Goal: Check status: Check status

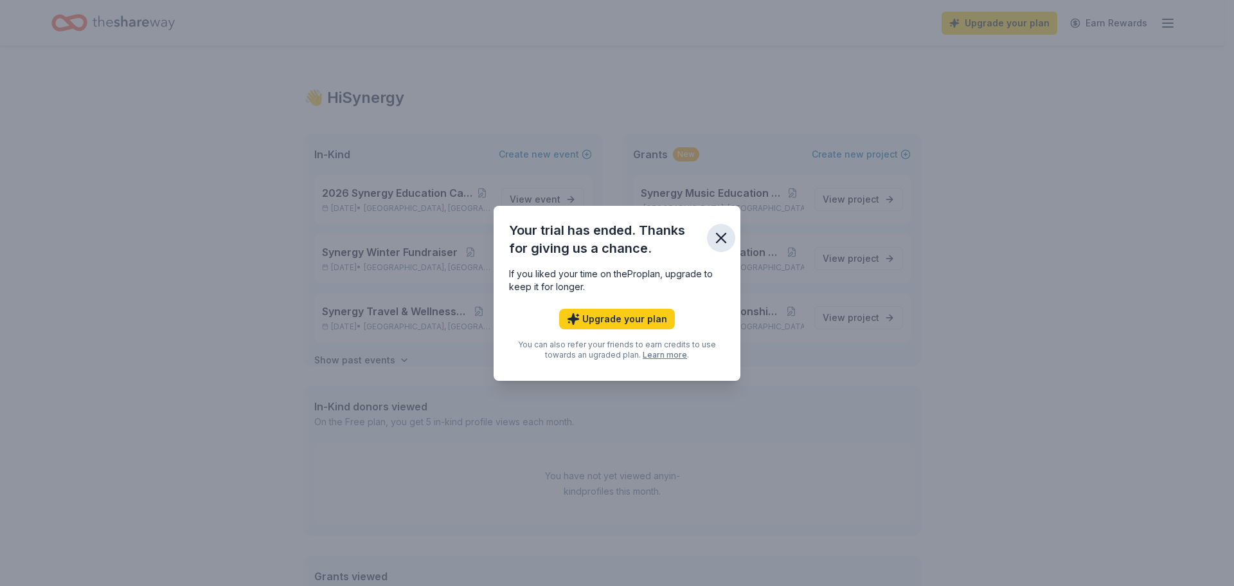
click at [720, 233] on icon "button" at bounding box center [721, 238] width 18 height 18
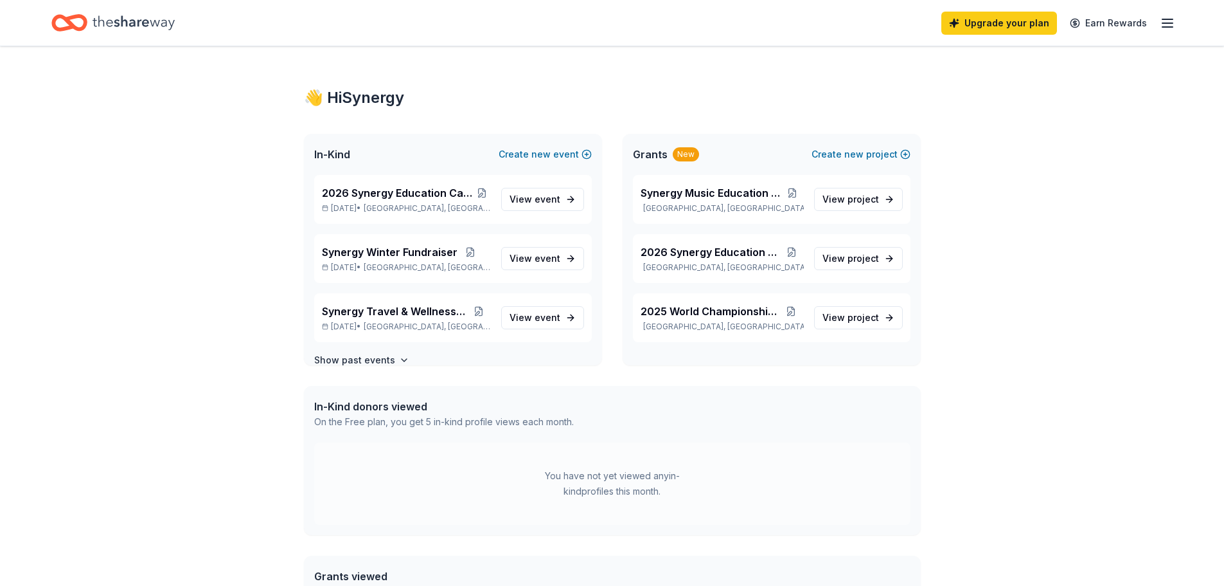
click at [102, 18] on icon "Home" at bounding box center [134, 23] width 82 height 26
click at [67, 14] on icon "Home" at bounding box center [69, 23] width 36 height 30
click at [1172, 26] on icon "button" at bounding box center [1167, 22] width 15 height 15
click at [130, 26] on icon "Home" at bounding box center [134, 22] width 82 height 14
click at [154, 28] on icon "Home" at bounding box center [134, 23] width 82 height 26
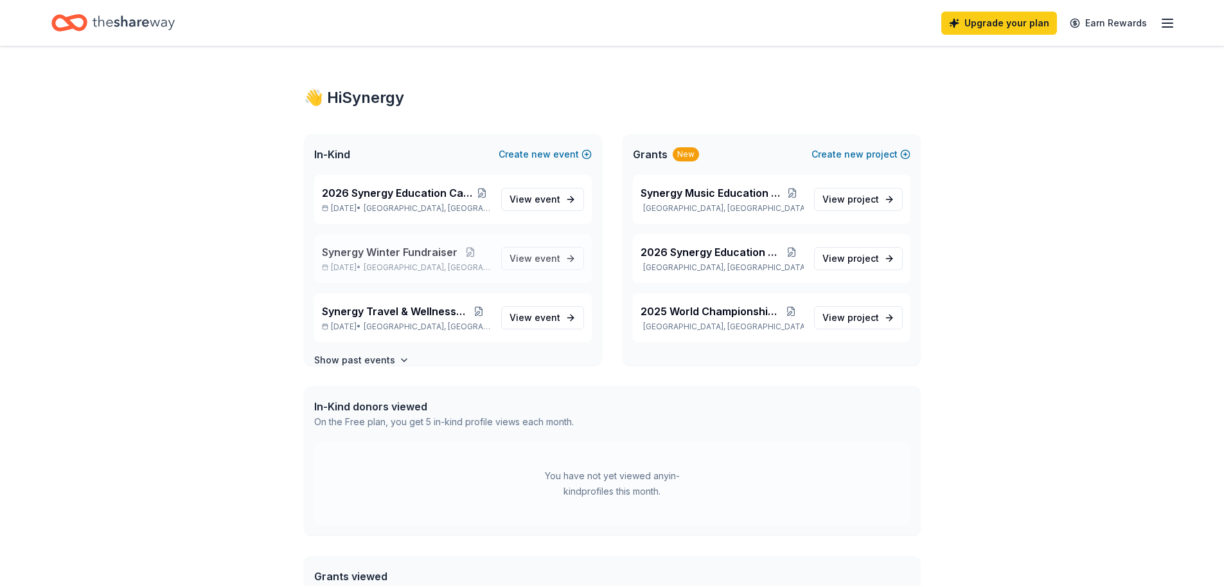
click at [417, 270] on span "[GEOGRAPHIC_DATA], [GEOGRAPHIC_DATA]" at bounding box center [427, 267] width 127 height 10
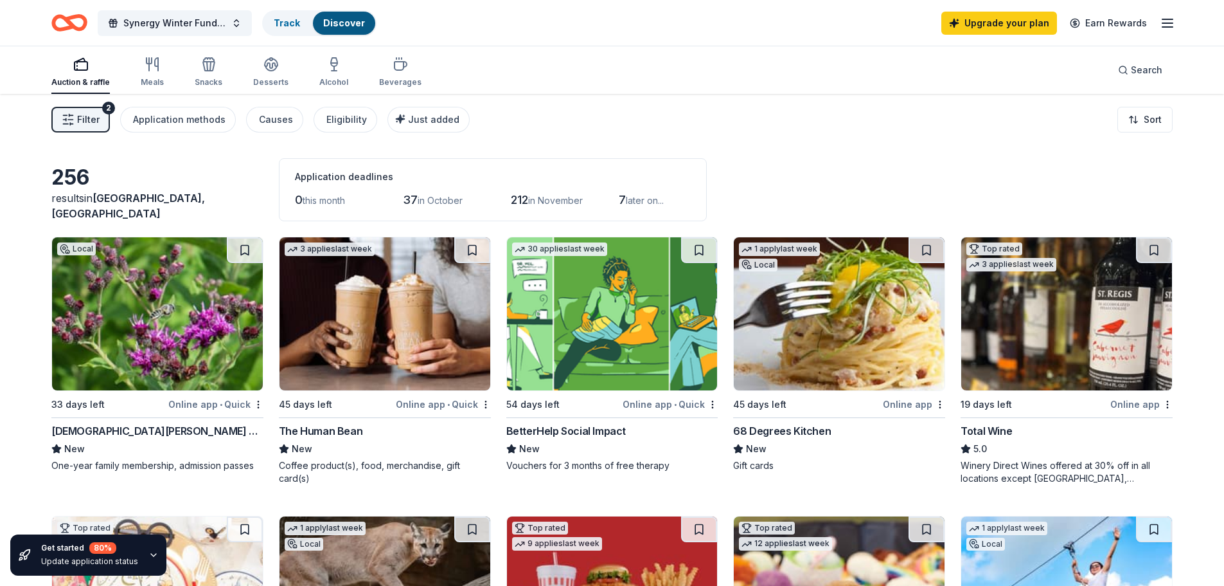
click at [1170, 22] on icon "button" at bounding box center [1167, 22] width 15 height 15
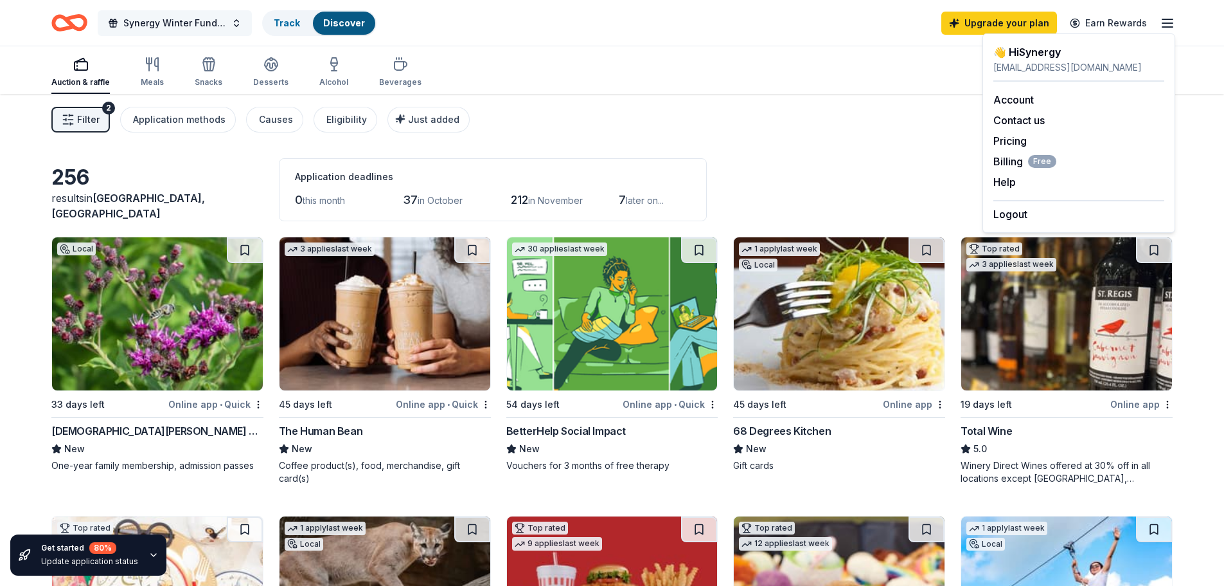
click at [174, 21] on span "Synergy Winter Fundraiser" at bounding box center [174, 22] width 103 height 15
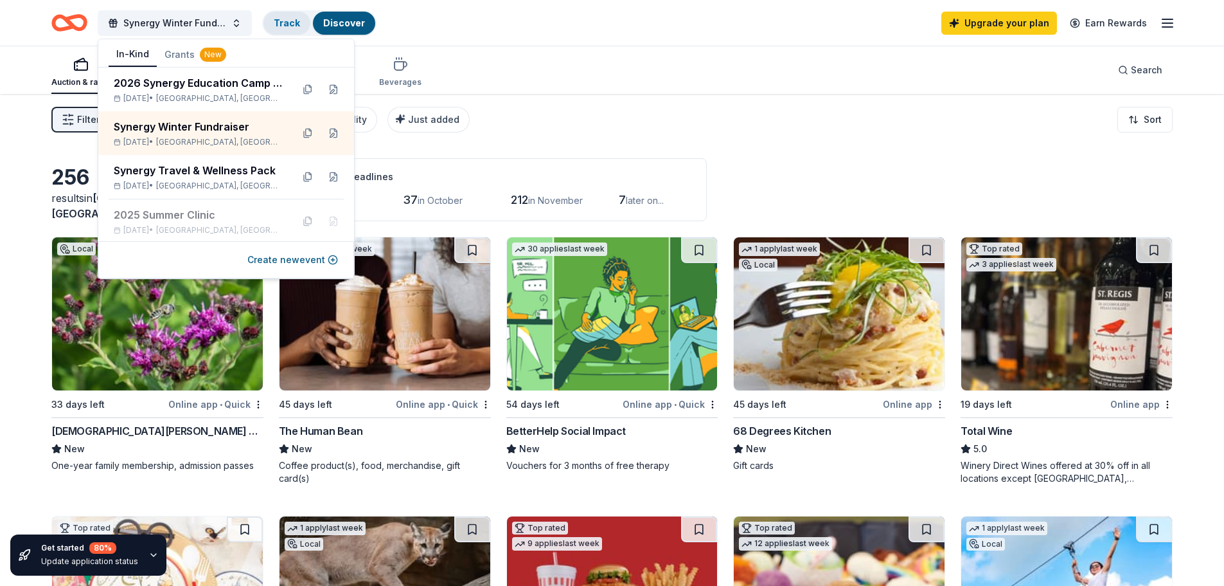
click at [280, 17] on link "Track" at bounding box center [287, 22] width 26 height 11
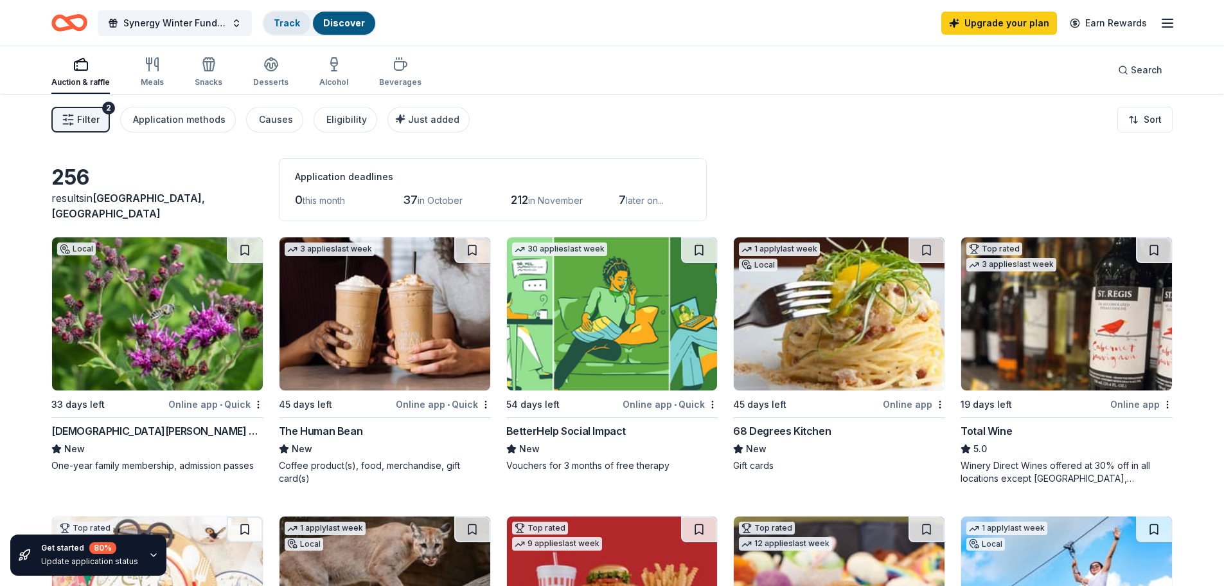
click at [296, 20] on link "Track" at bounding box center [287, 22] width 26 height 11
click at [177, 21] on span "Synergy Winter Fundraiser" at bounding box center [174, 22] width 103 height 15
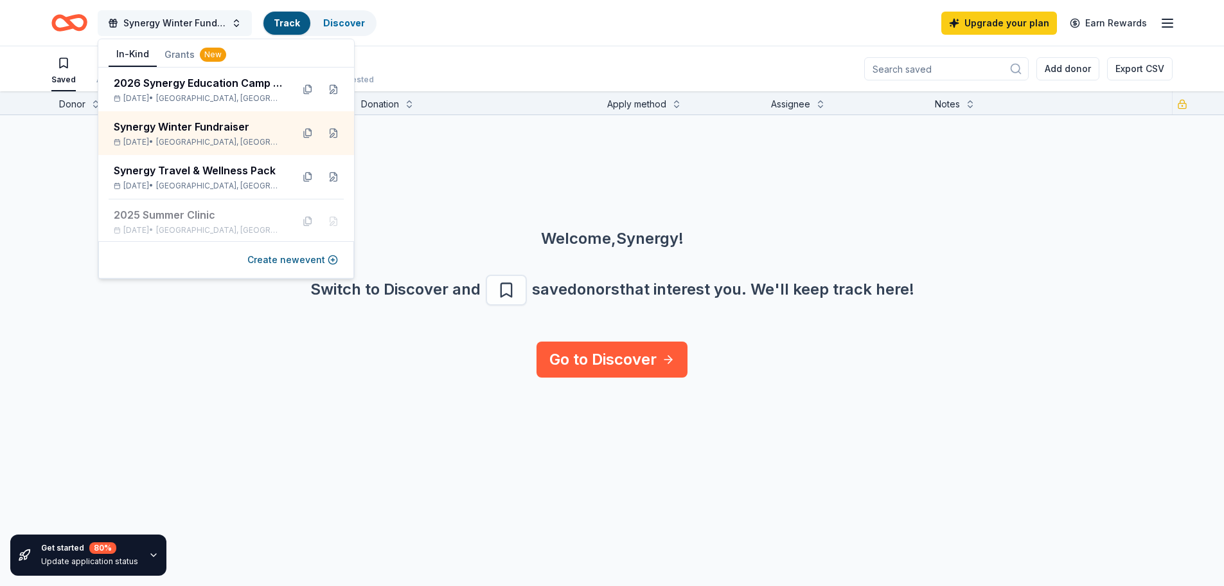
scroll to position [1, 0]
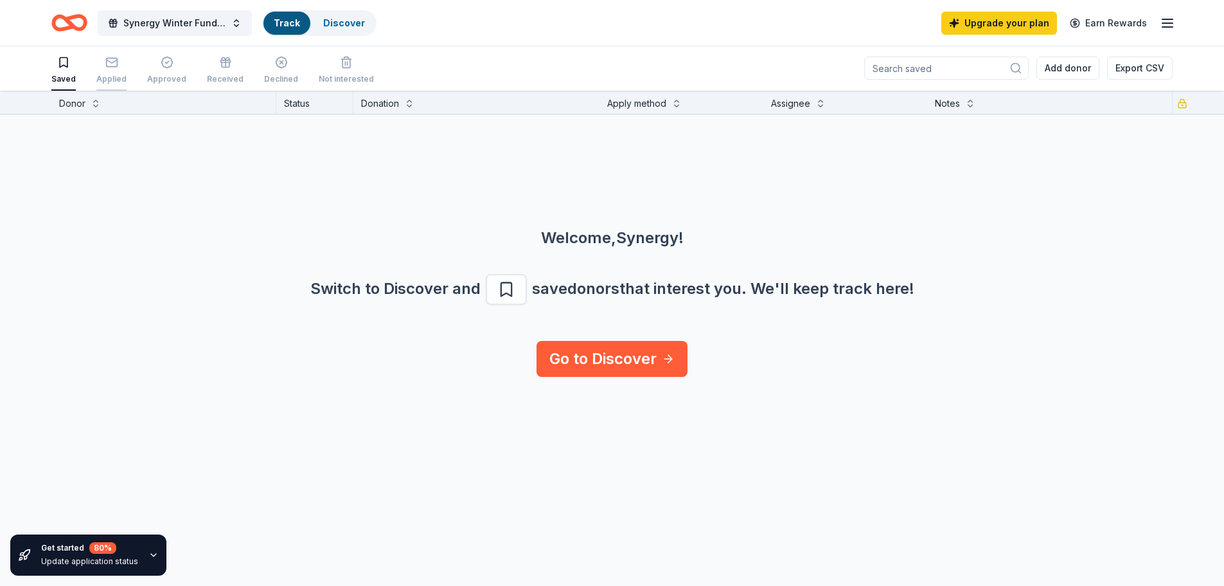
click at [102, 81] on div "Applied" at bounding box center [111, 79] width 30 height 10
click at [162, 71] on div "Approved" at bounding box center [166, 71] width 39 height 28
click at [215, 75] on div "Received" at bounding box center [225, 80] width 37 height 10
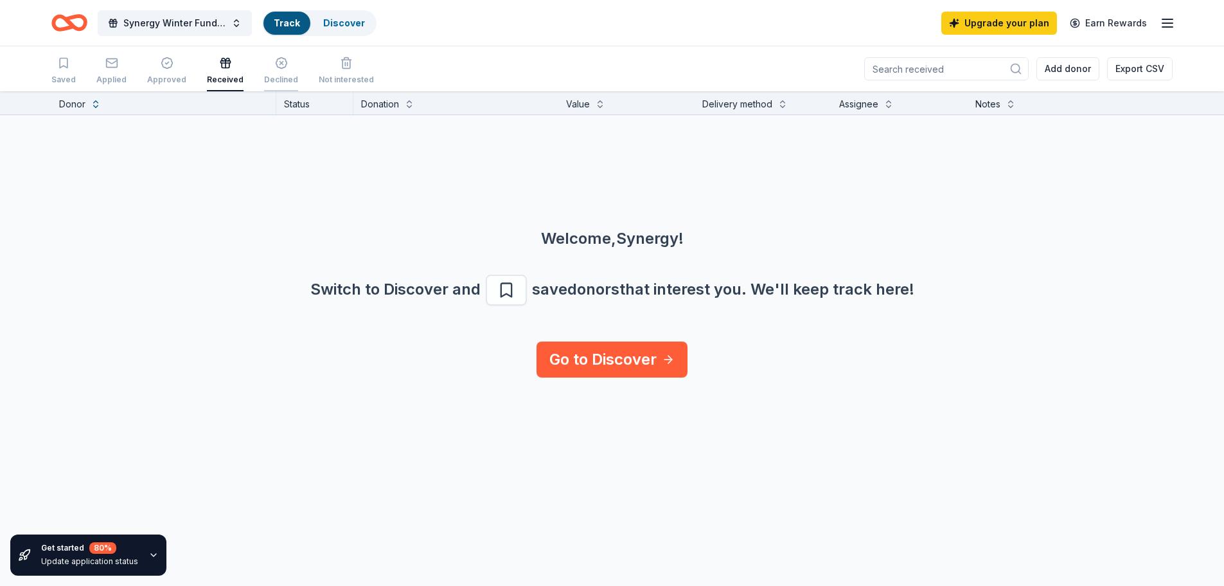
click at [265, 69] on div "button" at bounding box center [281, 63] width 34 height 13
click at [338, 69] on div "Not interested" at bounding box center [346, 71] width 55 height 28
click at [89, 17] on div "Synergy Winter Fundraiser Track Discover" at bounding box center [213, 23] width 325 height 30
click at [139, 23] on span "Synergy Winter Fundraiser" at bounding box center [174, 22] width 103 height 15
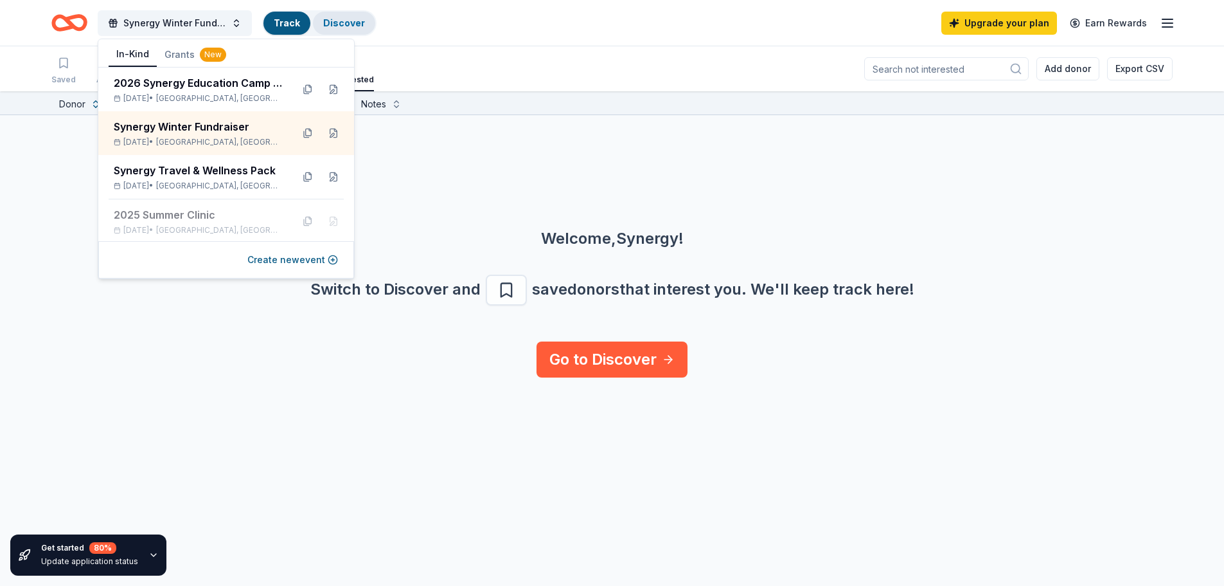
click at [338, 21] on link "Discover" at bounding box center [344, 22] width 42 height 11
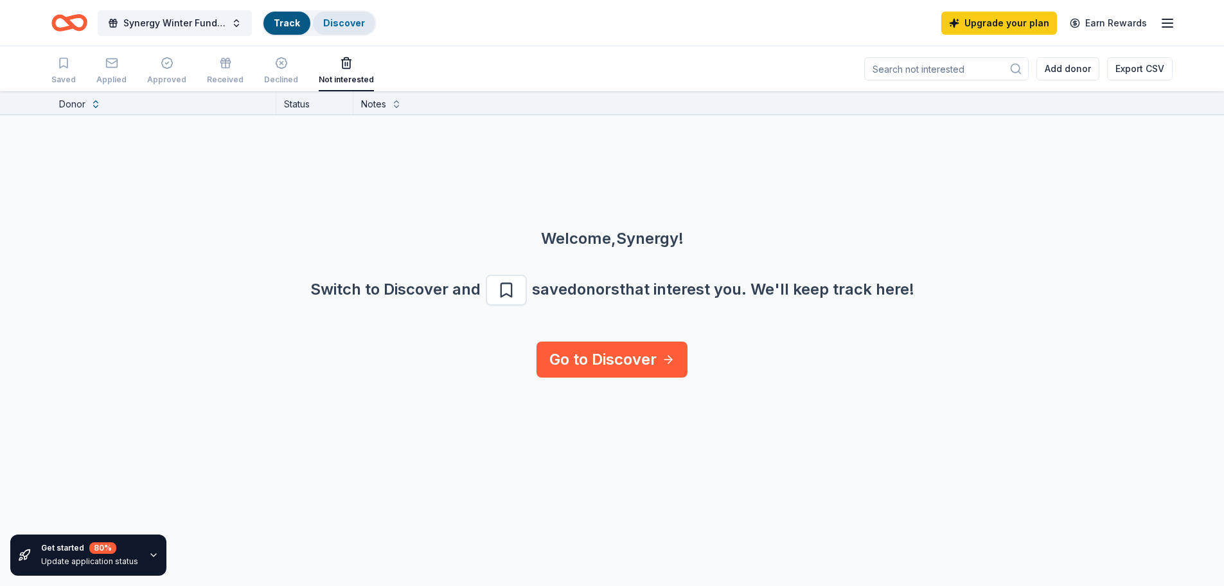
click at [338, 21] on link "Discover" at bounding box center [344, 22] width 42 height 11
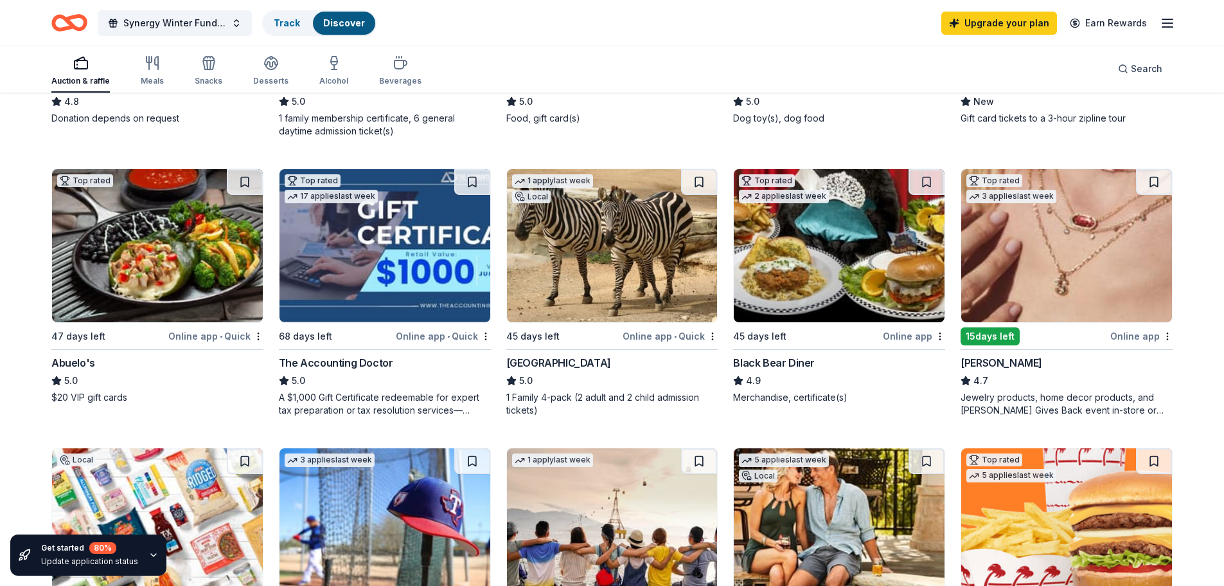
scroll to position [771, 0]
